Goal: Use online tool/utility: Utilize a website feature to perform a specific function

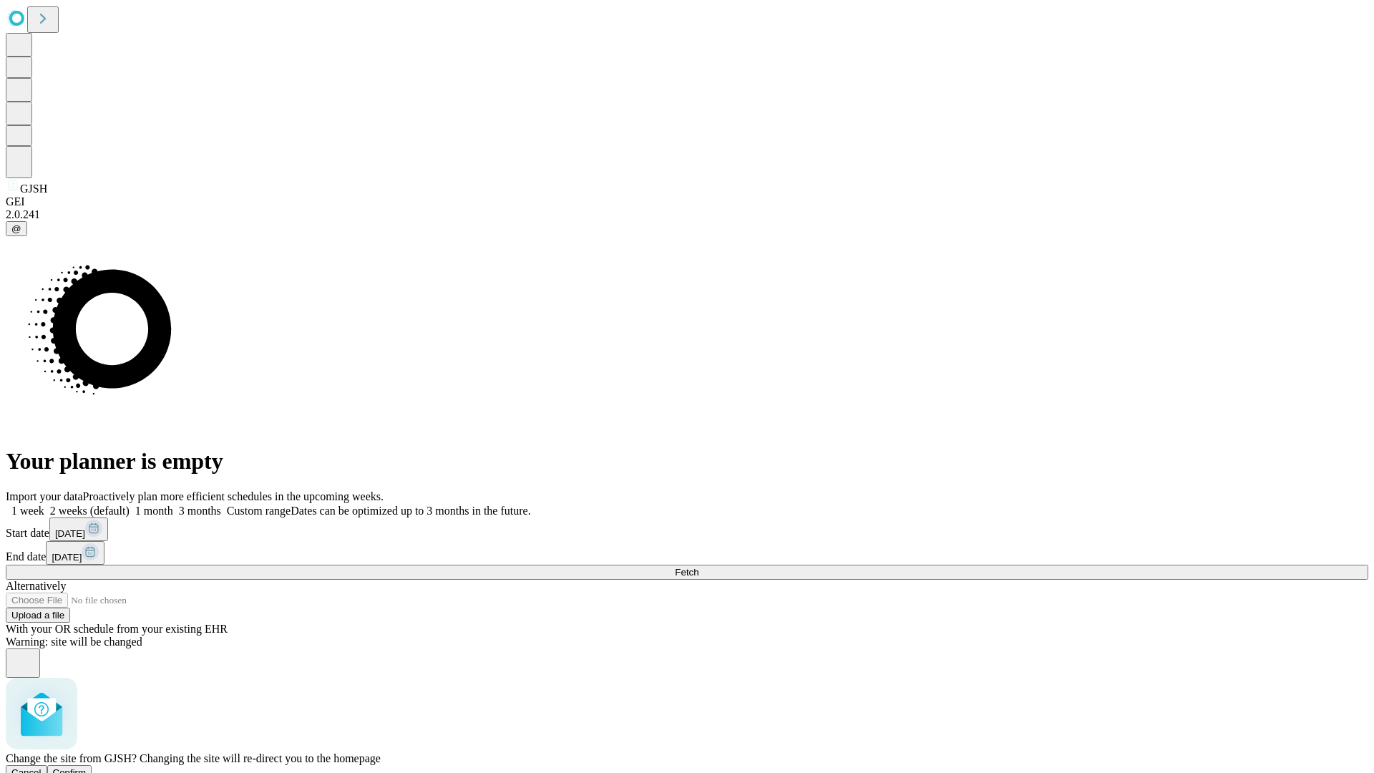
click at [87, 767] on span "Confirm" at bounding box center [70, 772] width 34 height 11
click at [44, 505] on label "1 week" at bounding box center [25, 511] width 39 height 12
click at [699, 567] on span "Fetch" at bounding box center [687, 572] width 24 height 11
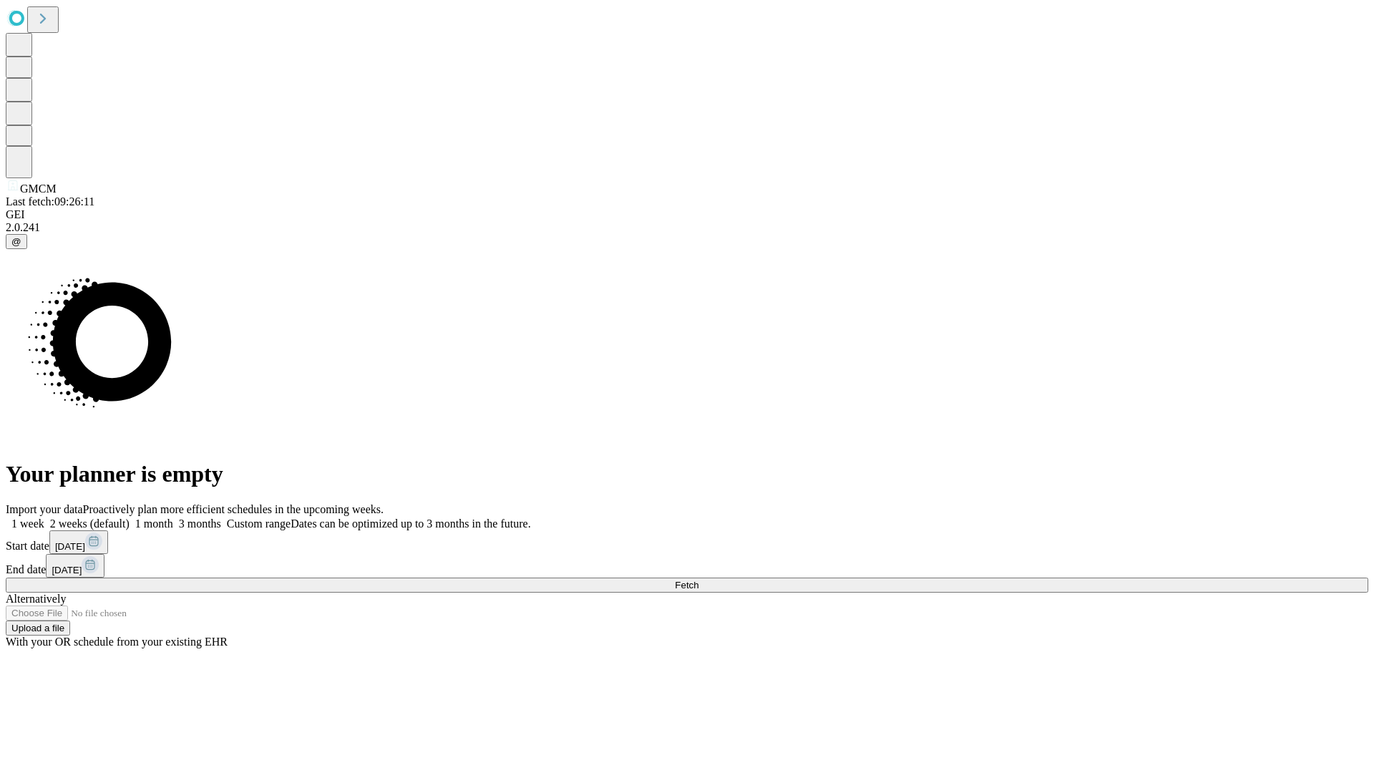
click at [44, 517] on label "1 week" at bounding box center [25, 523] width 39 height 12
click at [699, 580] on span "Fetch" at bounding box center [687, 585] width 24 height 11
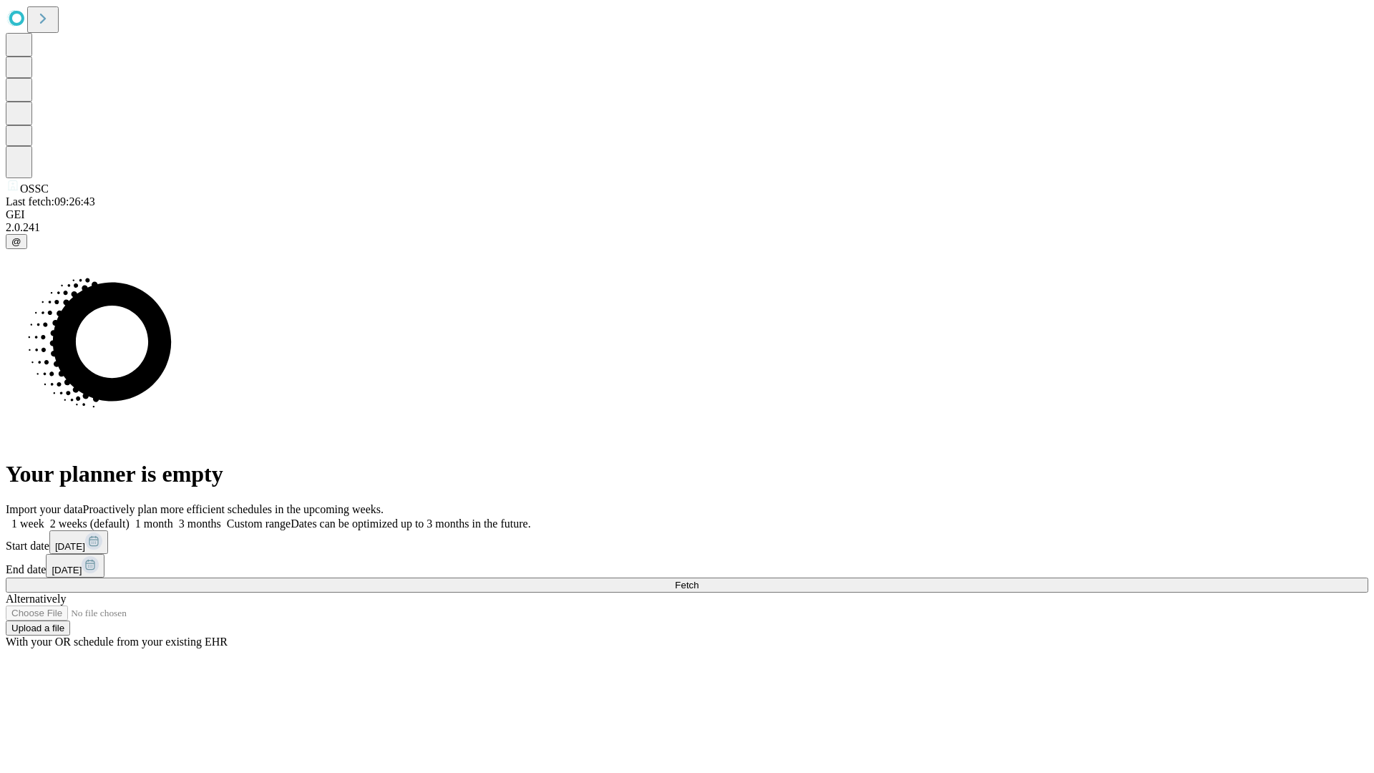
click at [44, 517] on label "1 week" at bounding box center [25, 523] width 39 height 12
click at [699, 580] on span "Fetch" at bounding box center [687, 585] width 24 height 11
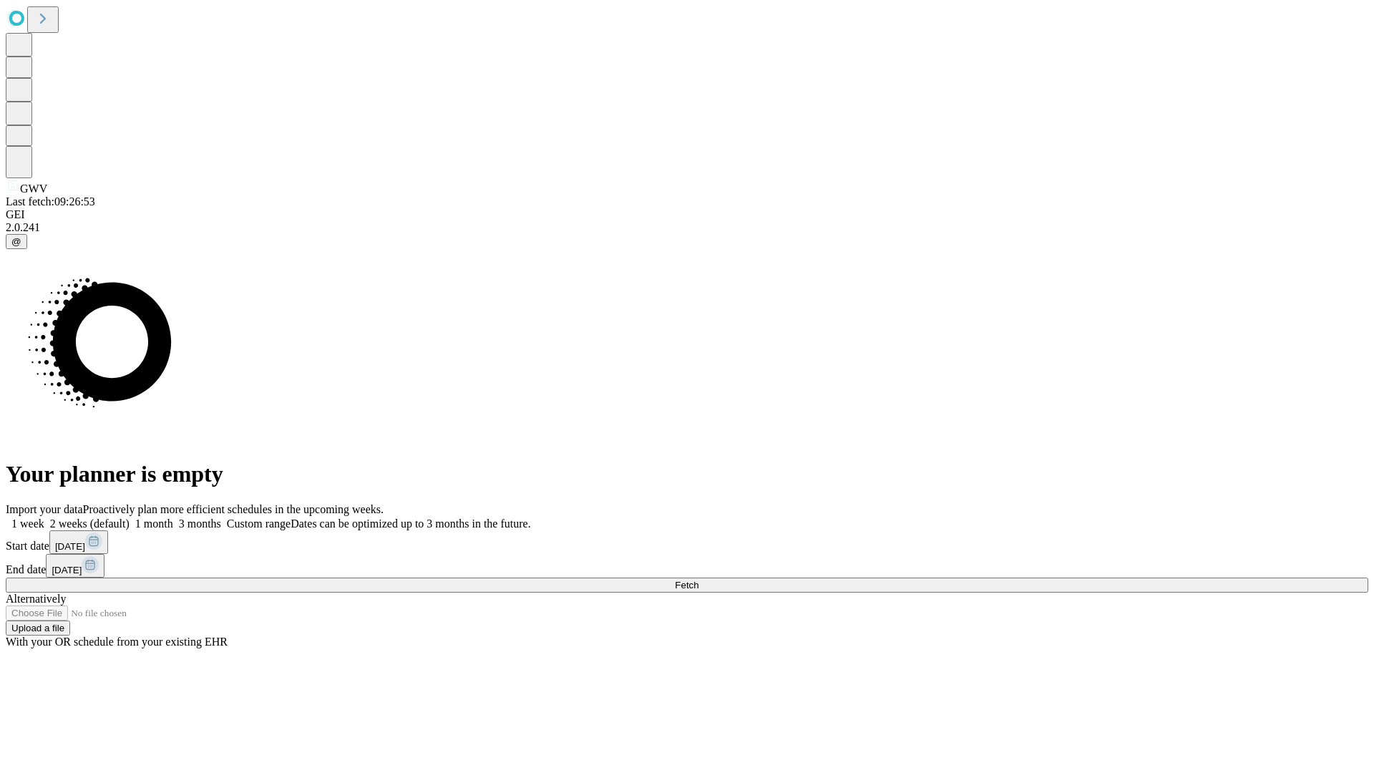
click at [44, 517] on label "1 week" at bounding box center [25, 523] width 39 height 12
click at [699, 580] on span "Fetch" at bounding box center [687, 585] width 24 height 11
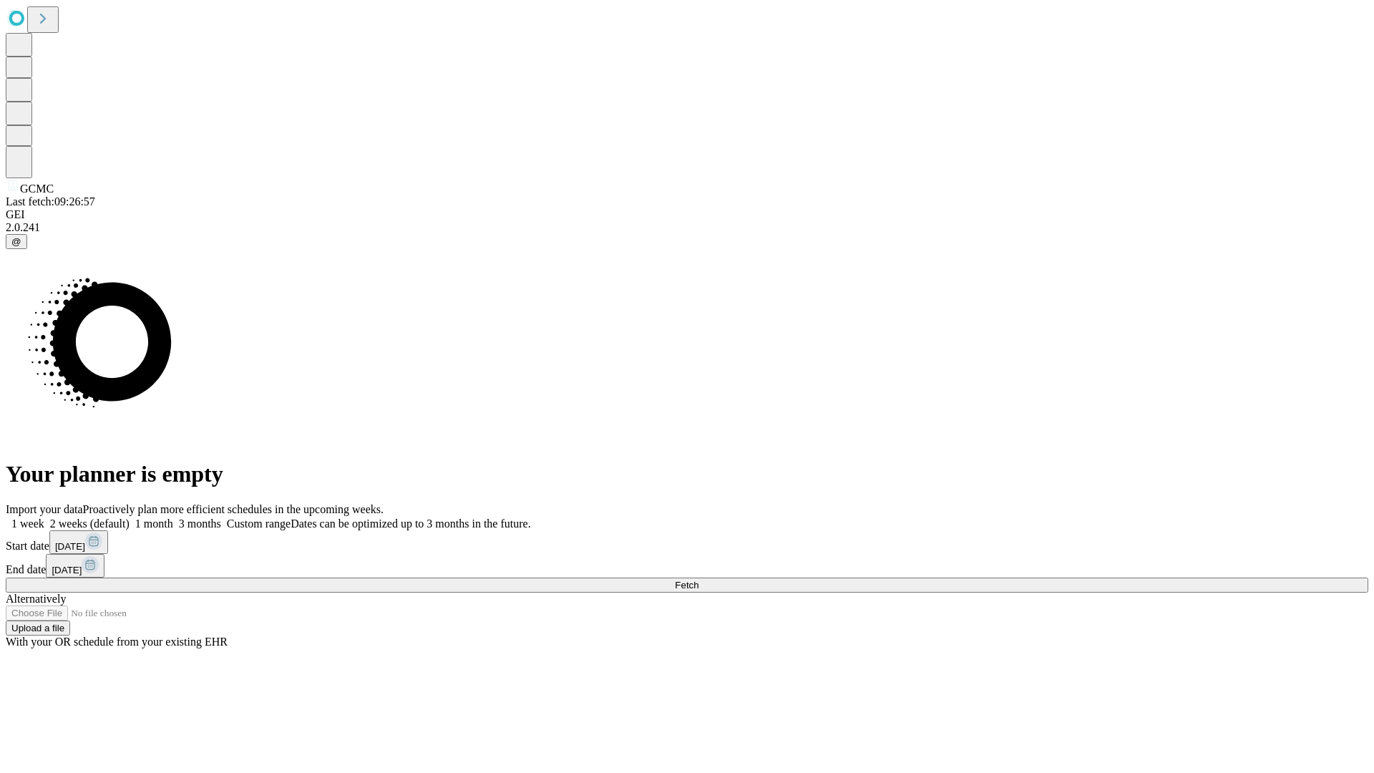
click at [44, 517] on label "1 week" at bounding box center [25, 523] width 39 height 12
click at [699, 580] on span "Fetch" at bounding box center [687, 585] width 24 height 11
